Goal: Navigation & Orientation: Find specific page/section

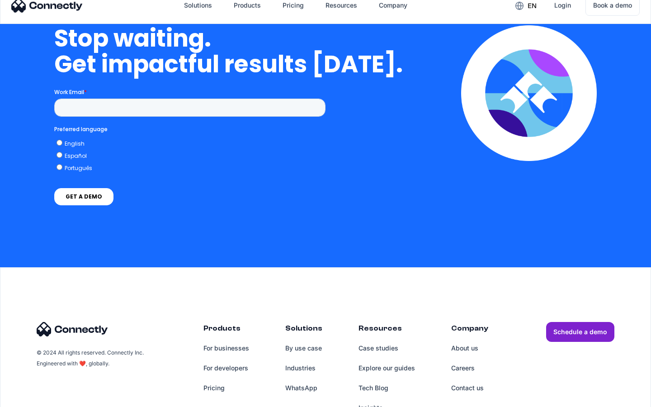
scroll to position [3720, 0]
